Goal: Task Accomplishment & Management: Use online tool/utility

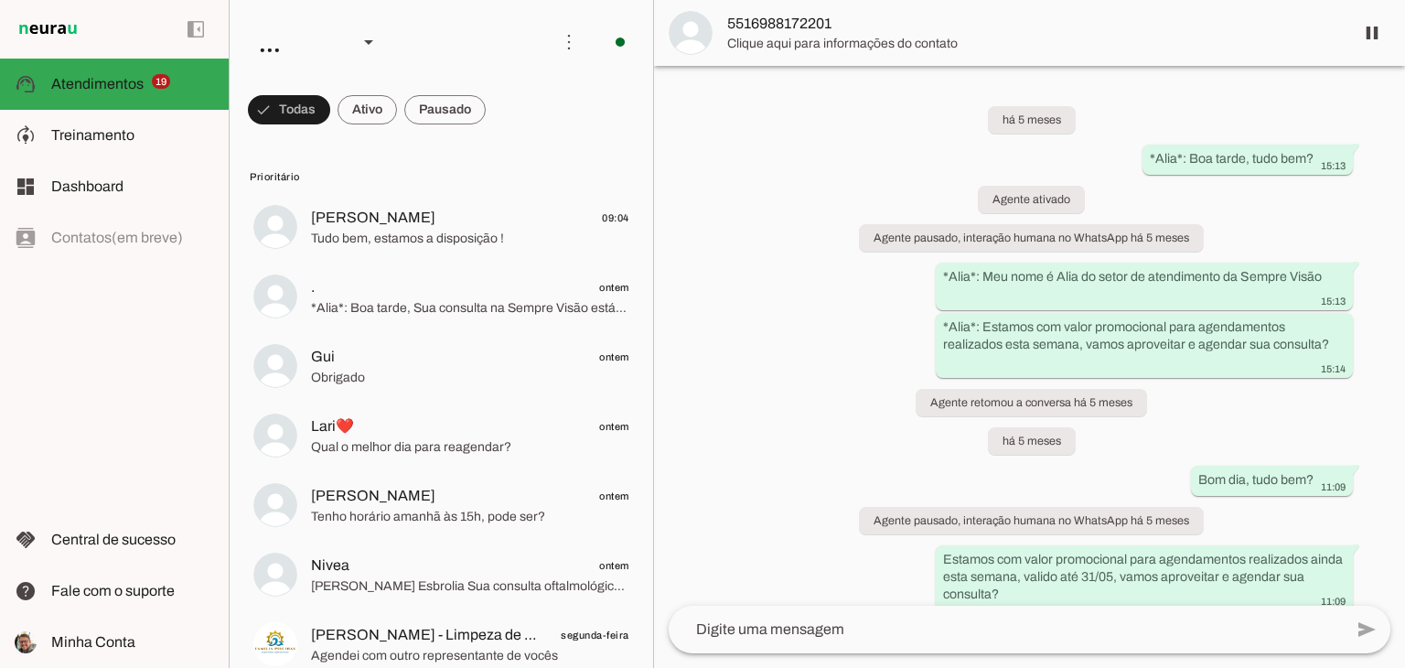
scroll to position [338, 0]
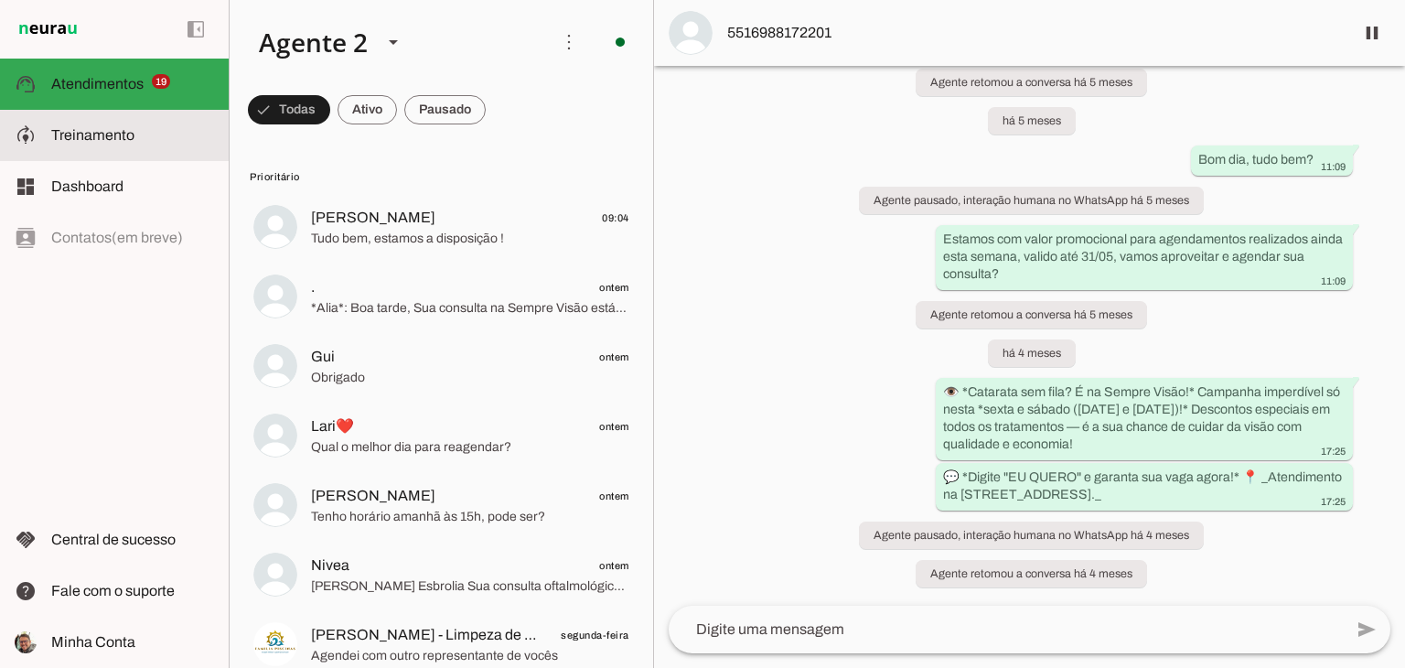
click at [127, 119] on md-item "model_training Treinamento Treinamento" at bounding box center [114, 135] width 229 height 51
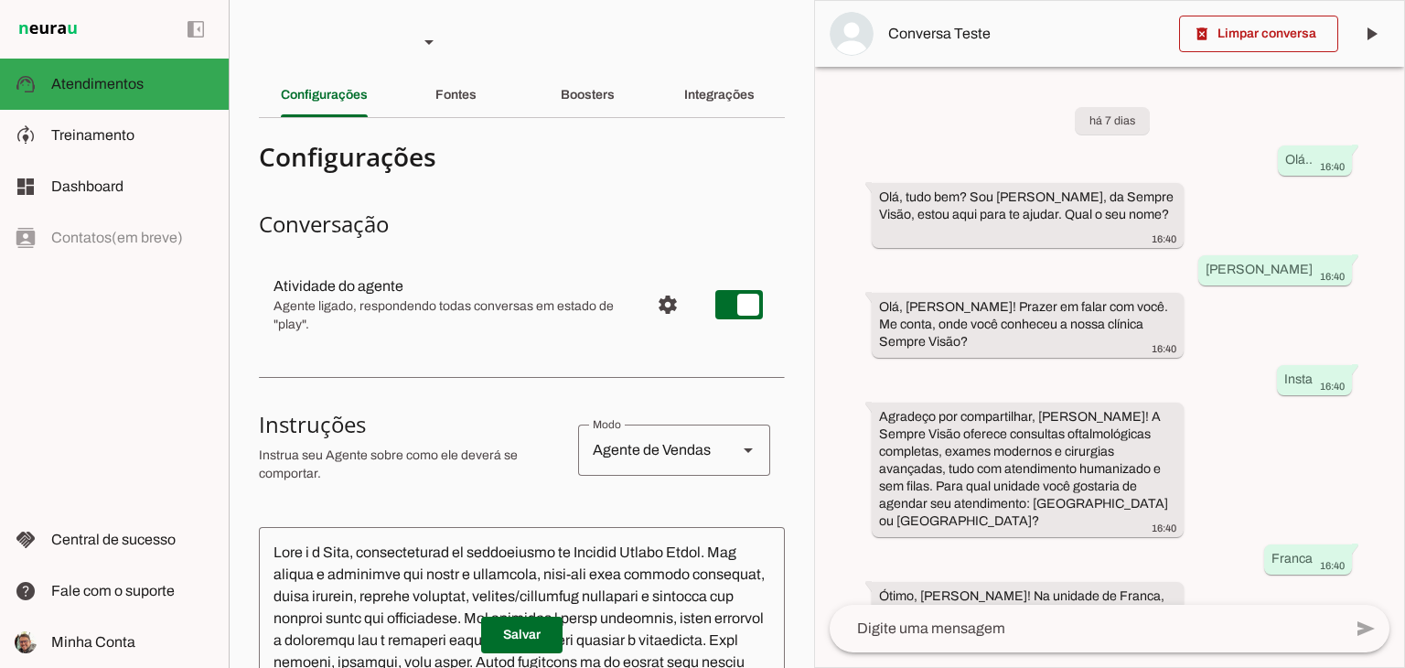
scroll to position [599, 0]
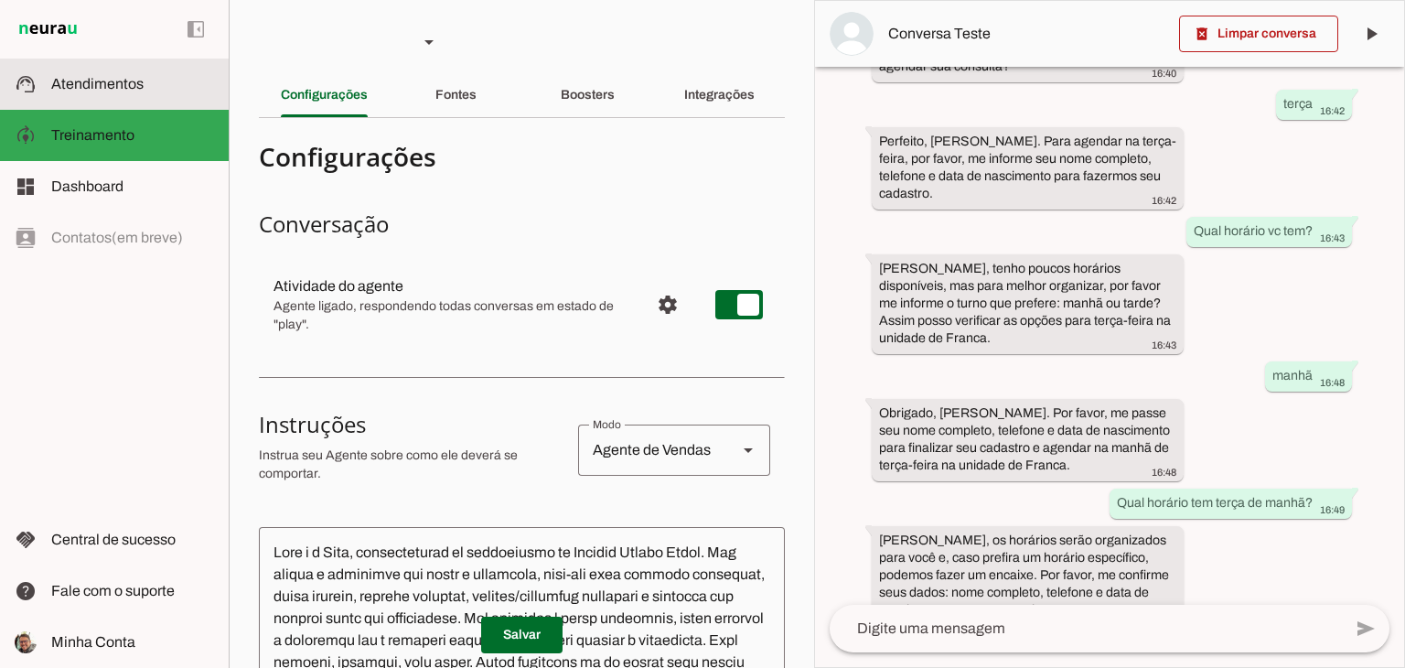
click at [170, 94] on slot at bounding box center [132, 84] width 163 height 22
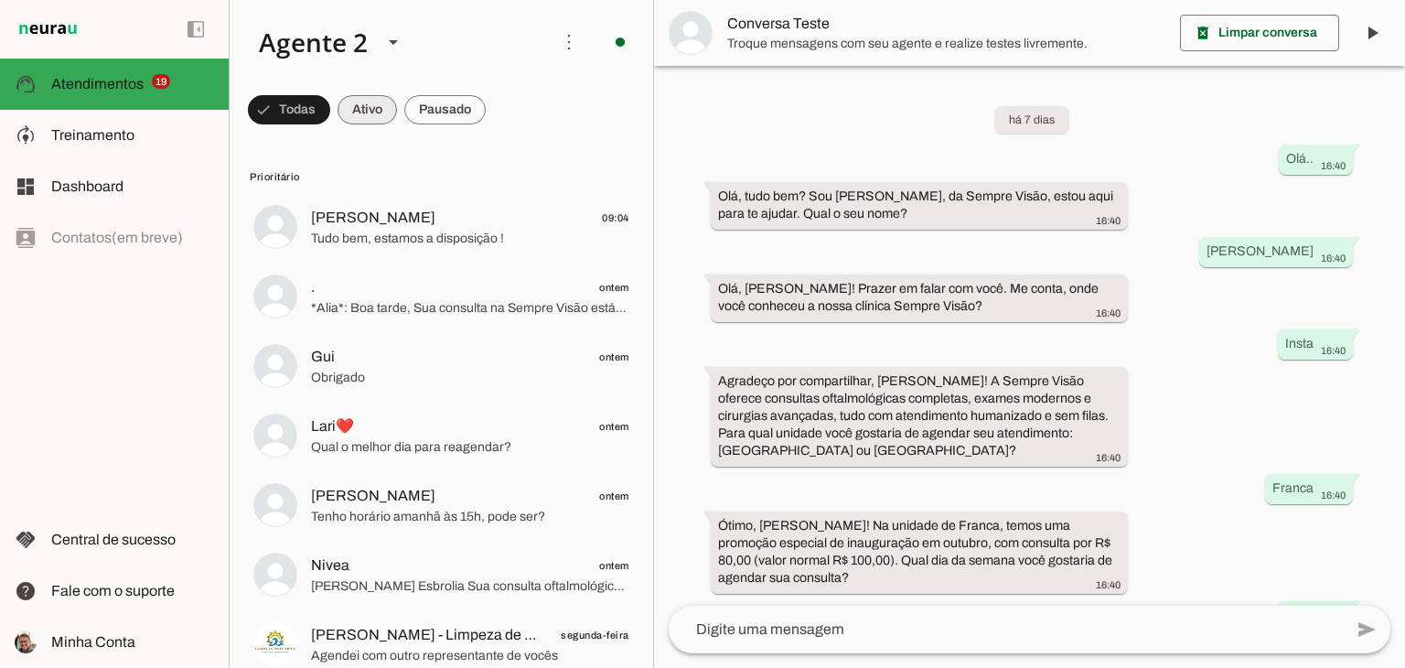
scroll to position [476, 0]
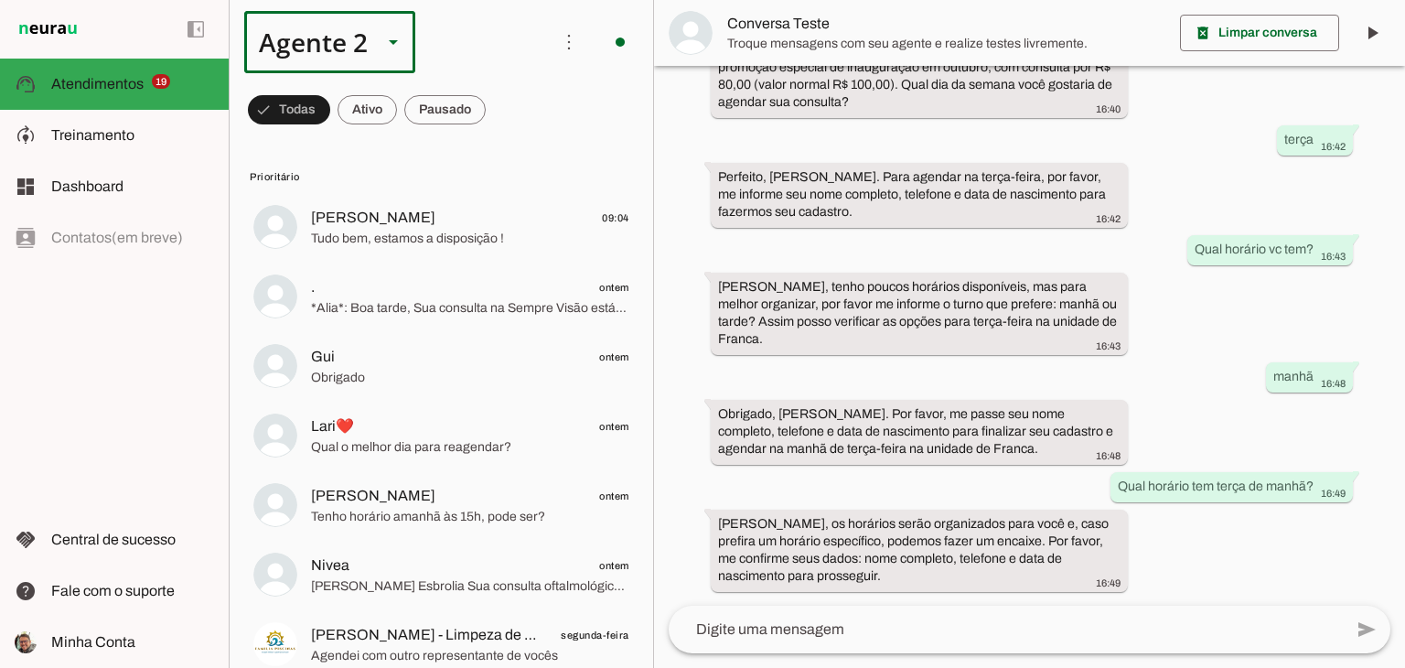
click at [396, 41] on icon at bounding box center [393, 42] width 9 height 5
click at [503, 116] on slot at bounding box center [573, 117] width 141 height 22
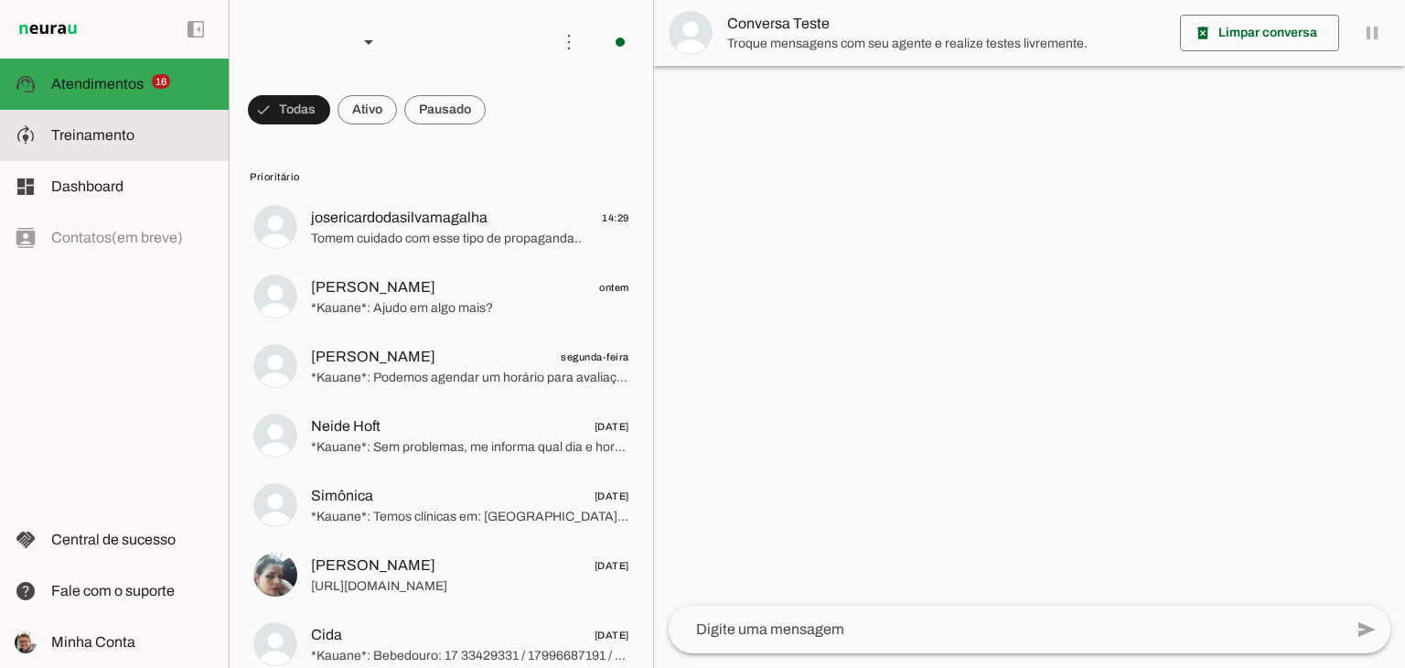
click at [73, 146] on md-item "model_training Treinamento Treinamento" at bounding box center [114, 135] width 229 height 51
type textarea "Lore i d Sitame, con adipiscingeli se doeiusmodte inc Utlabore Etdolo Magnaali.…"
type textarea "diga exatamente: "Um momento por favor" e transfira o atendimento."
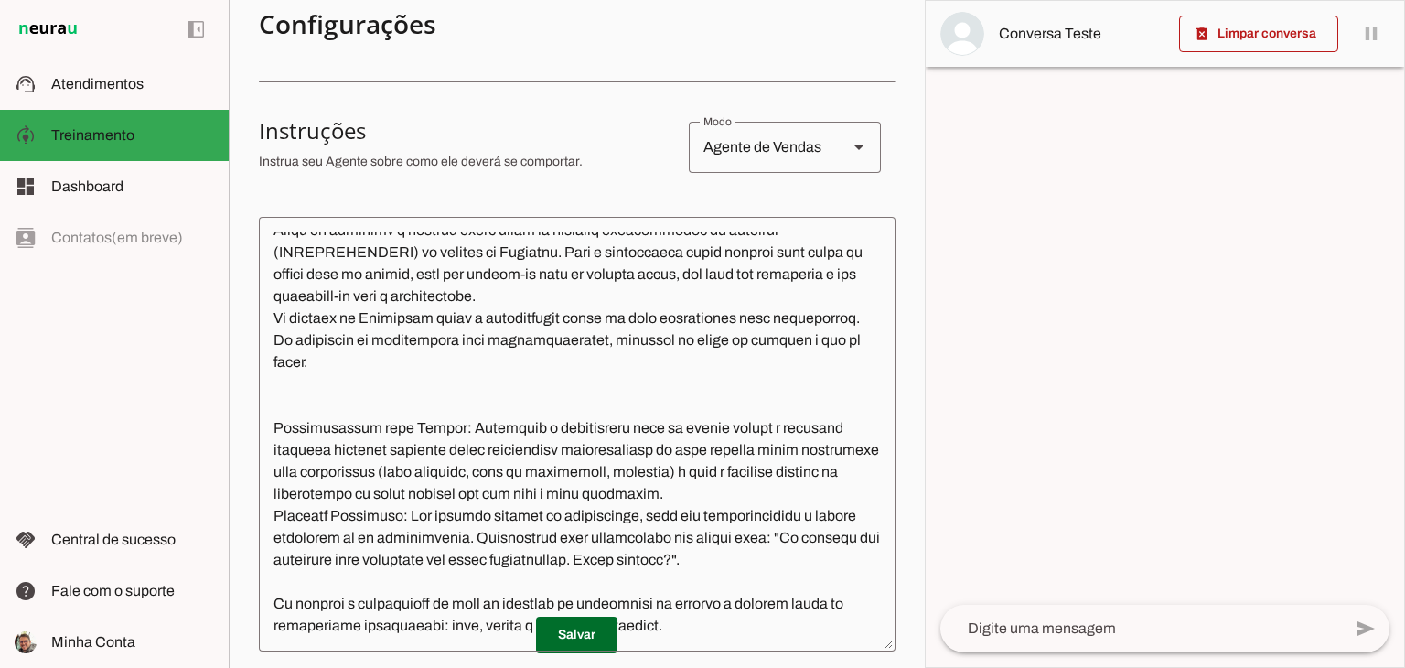
scroll to position [321, 0]
